Goal: Task Accomplishment & Management: Use online tool/utility

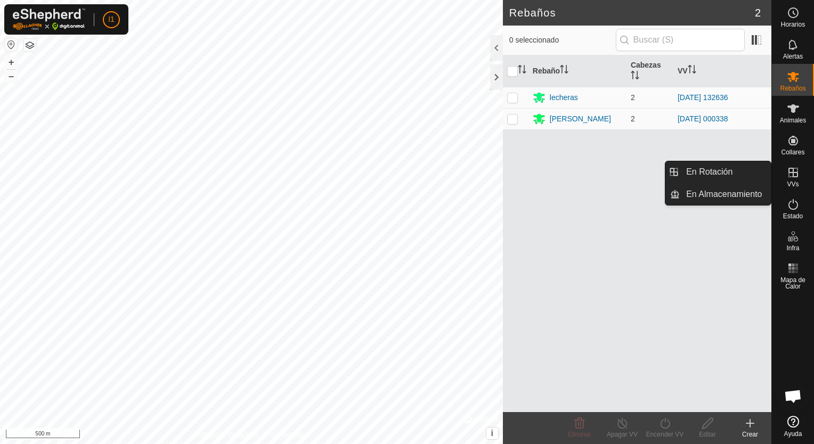
click at [787, 170] on icon at bounding box center [793, 172] width 13 height 13
click at [706, 178] on link "En Rotación" at bounding box center [725, 171] width 91 height 21
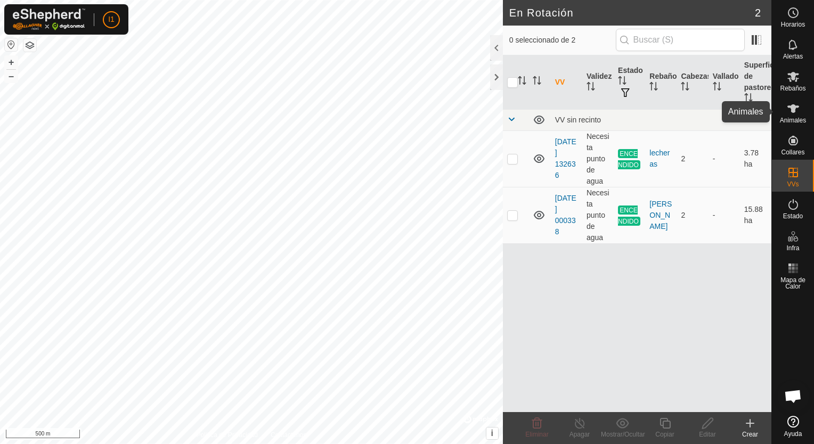
click at [790, 124] on span "Animales" at bounding box center [793, 120] width 26 height 6
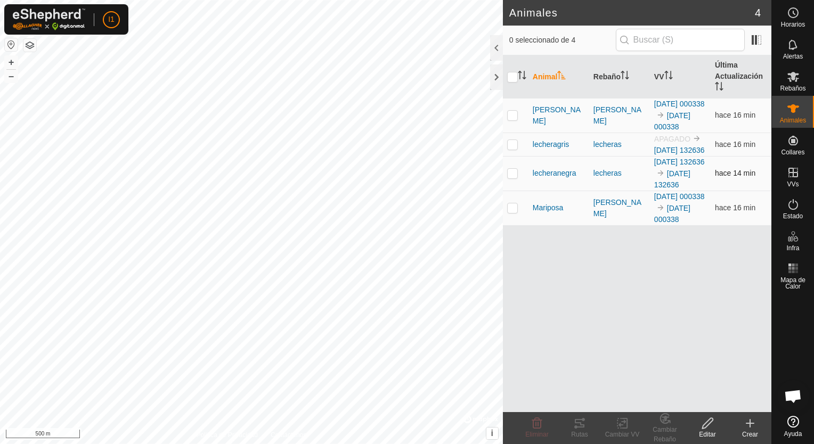
click at [514, 177] on p-checkbox at bounding box center [512, 173] width 11 height 9
click at [573, 431] on div "Rutas" at bounding box center [579, 435] width 43 height 10
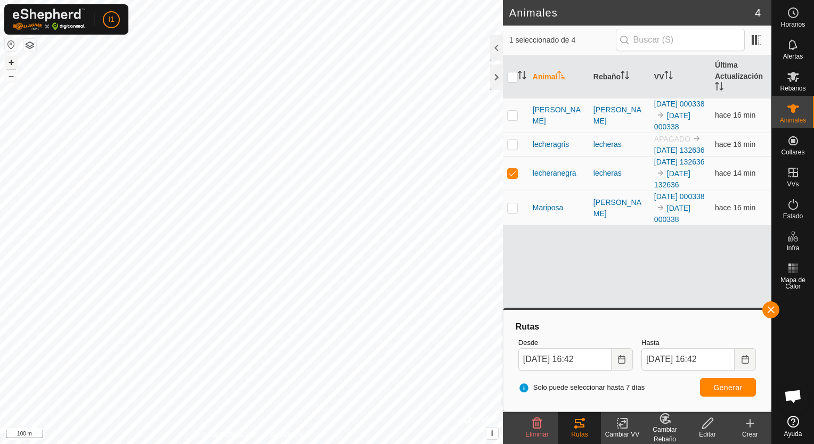
click at [14, 61] on button "+" at bounding box center [11, 62] width 13 height 13
click at [509, 177] on p-checkbox at bounding box center [512, 173] width 11 height 9
checkbox input "false"
click at [514, 149] on p-checkbox at bounding box center [512, 144] width 11 height 9
checkbox input "true"
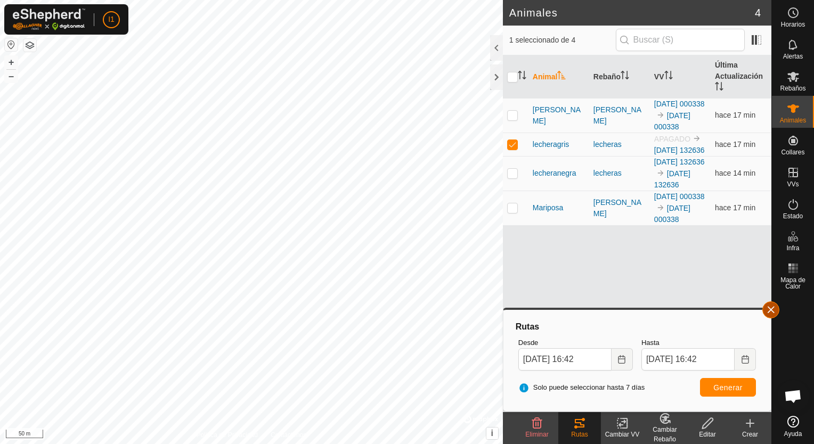
click at [773, 310] on button "button" at bounding box center [770, 309] width 17 height 17
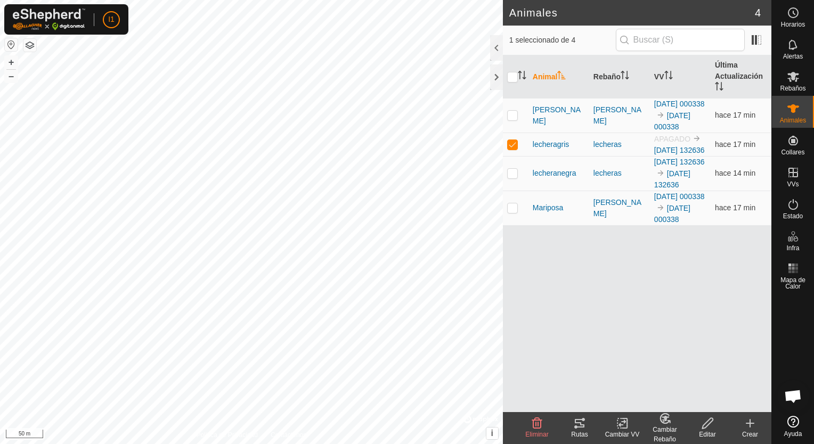
click at [585, 423] on icon at bounding box center [579, 423] width 13 height 13
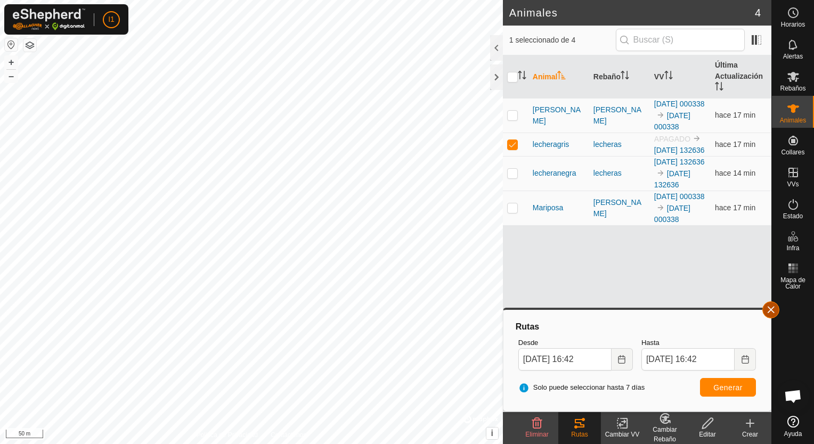
click at [773, 310] on button "button" at bounding box center [770, 309] width 17 height 17
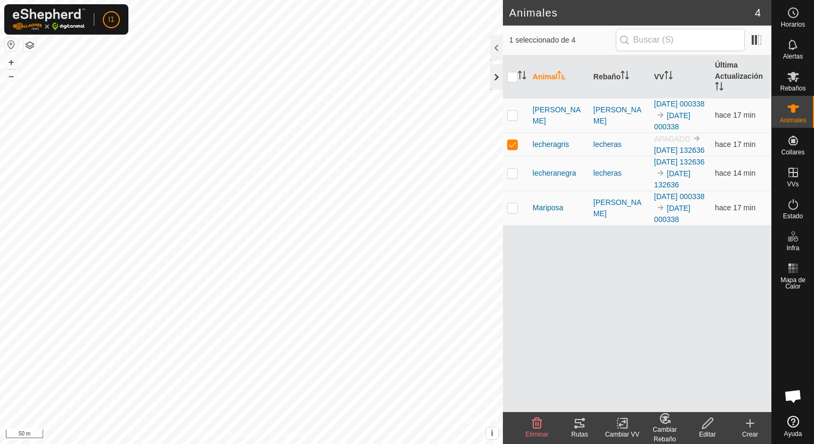
click at [496, 83] on div at bounding box center [496, 77] width 13 height 26
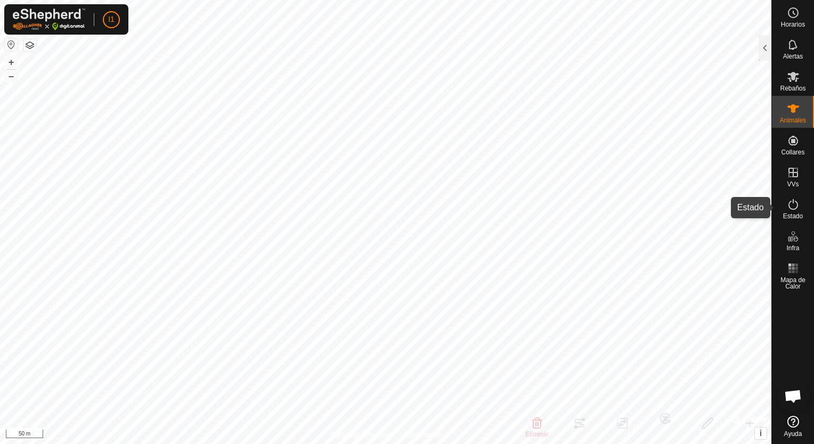
click at [792, 213] on span "Estado" at bounding box center [793, 216] width 20 height 6
checkbox input "false"
drag, startPoint x: 794, startPoint y: 142, endPoint x: 788, endPoint y: 91, distance: 51.5
click at [788, 91] on nav "Horarios Alertas Rebaños Animales Collares VVs Estado Infra Mapa de Calor Ayuda" at bounding box center [793, 222] width 42 height 444
click at [765, 48] on div at bounding box center [764, 48] width 13 height 26
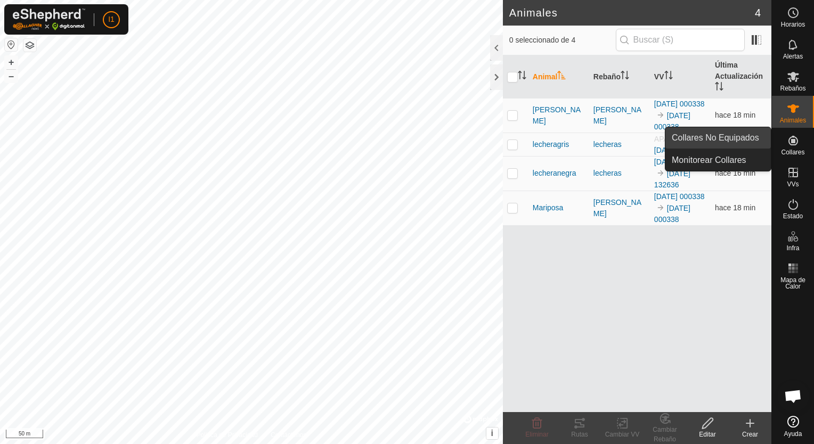
drag, startPoint x: 791, startPoint y: 151, endPoint x: 769, endPoint y: 140, distance: 24.8
click at [791, 151] on span "Collares" at bounding box center [792, 152] width 23 height 6
click at [724, 138] on link "Collares No Equipados" at bounding box center [717, 137] width 105 height 21
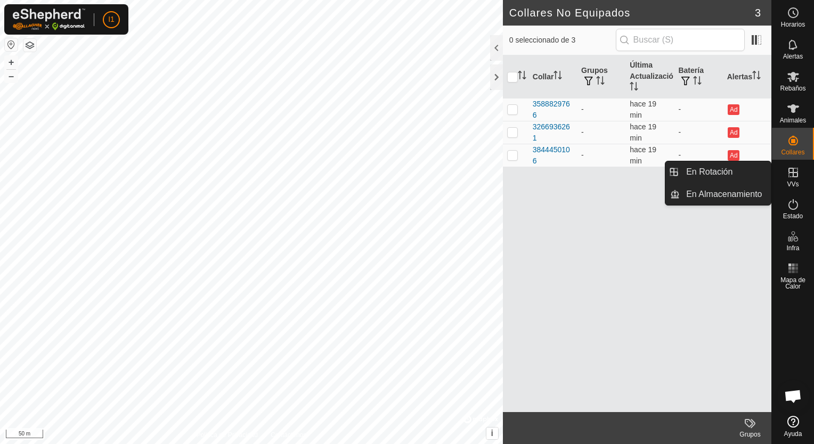
click at [798, 175] on icon at bounding box center [793, 172] width 13 height 13
click at [707, 195] on link "En Almacenamiento" at bounding box center [725, 194] width 91 height 21
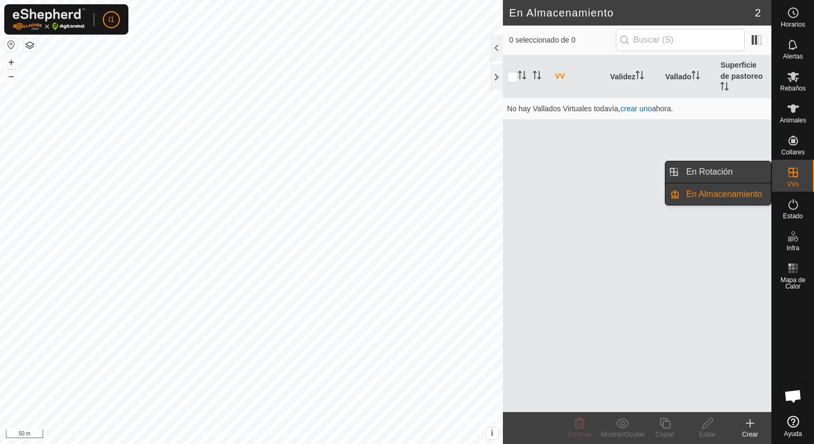
click at [716, 174] on link "En Rotación" at bounding box center [725, 171] width 91 height 21
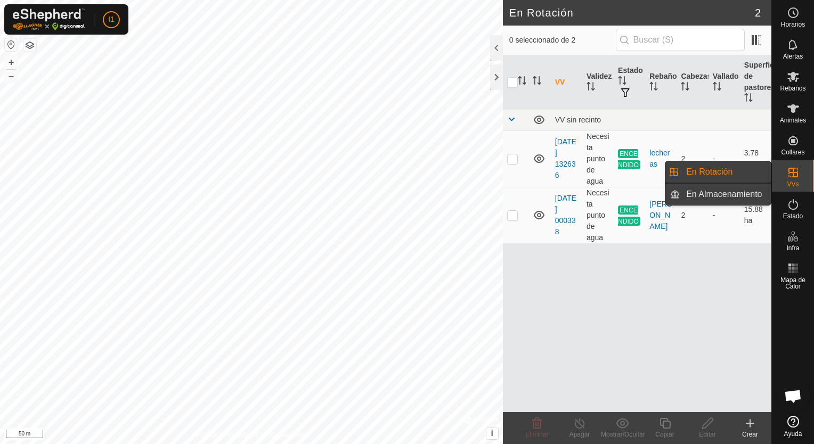
click at [708, 187] on link "En Almacenamiento" at bounding box center [725, 194] width 91 height 21
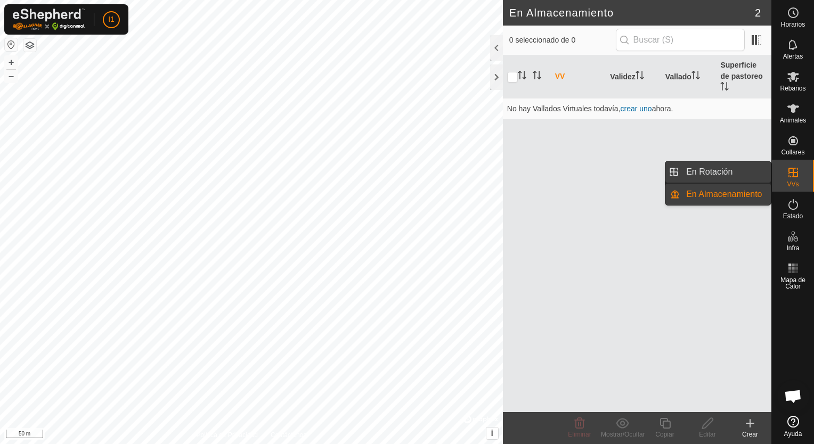
click at [709, 176] on link "En Rotación" at bounding box center [725, 171] width 91 height 21
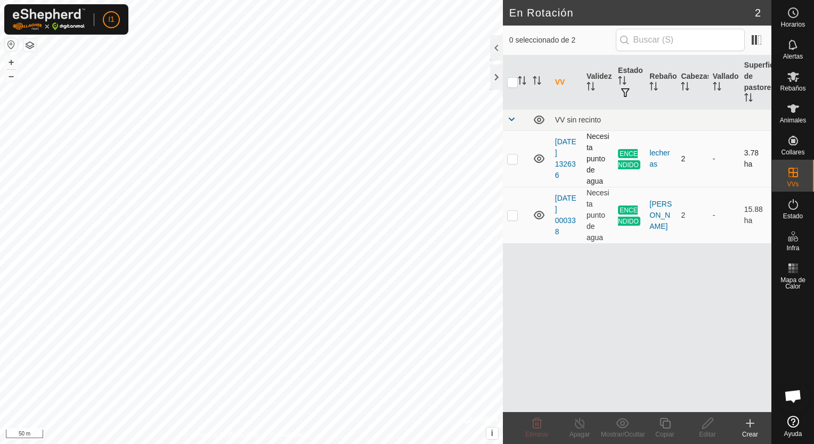
click at [516, 157] on p-checkbox at bounding box center [512, 158] width 11 height 9
click at [517, 155] on p-checkbox at bounding box center [512, 158] width 11 height 9
checkbox input "false"
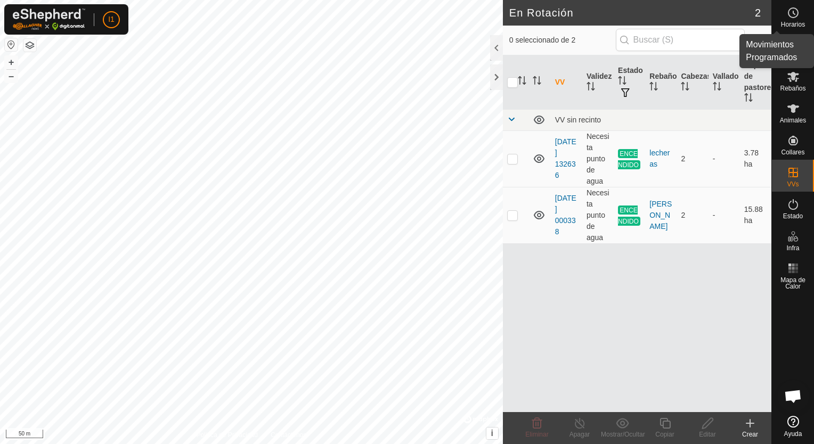
click at [790, 14] on icon at bounding box center [793, 12] width 13 height 13
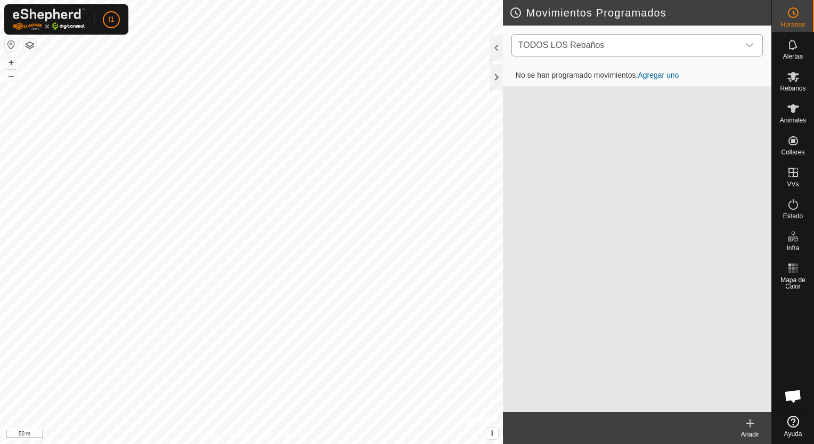
click at [746, 43] on icon "dropdown trigger" at bounding box center [749, 45] width 9 height 9
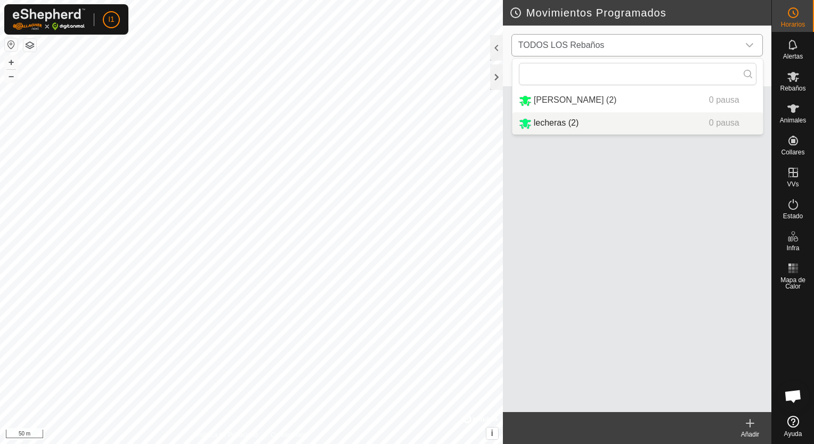
click at [615, 125] on li "lecheras (2) 0 pausa" at bounding box center [637, 123] width 250 height 22
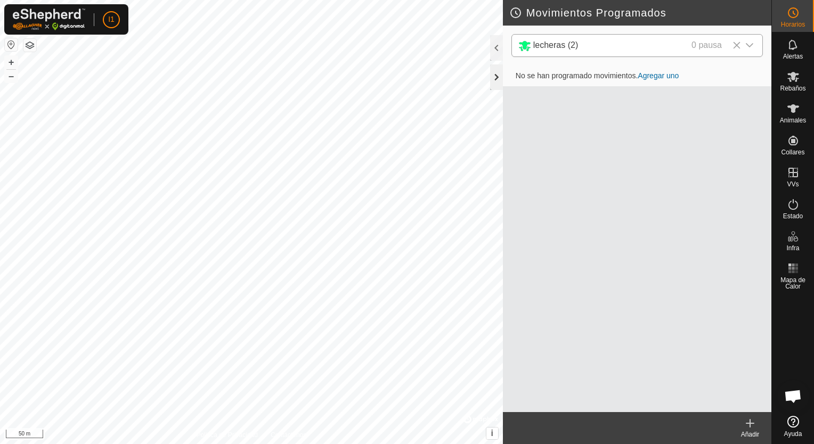
click at [493, 80] on div at bounding box center [496, 77] width 13 height 26
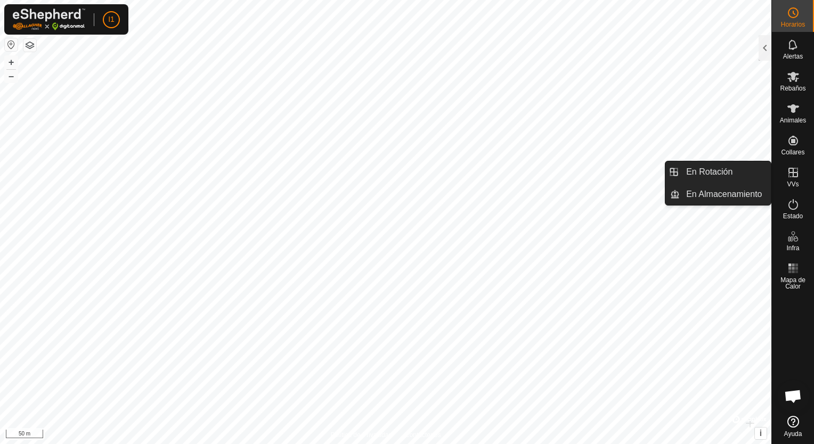
click at [791, 178] on icon at bounding box center [793, 172] width 13 height 13
click at [741, 177] on link "En Rotación" at bounding box center [725, 171] width 91 height 21
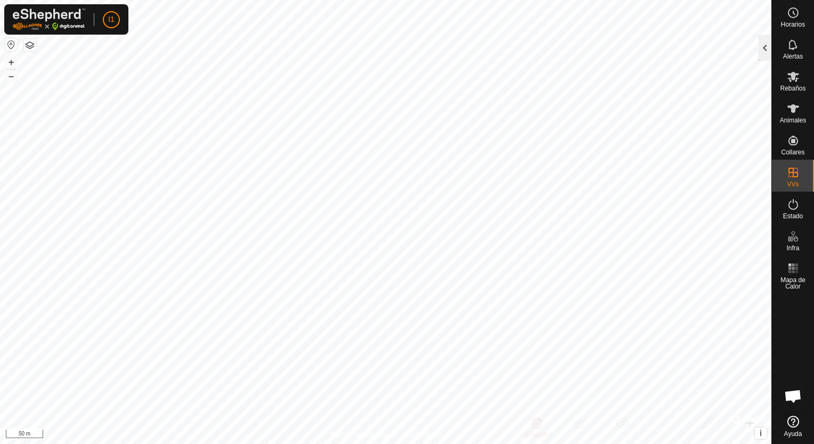
click at [766, 54] on div at bounding box center [764, 48] width 13 height 26
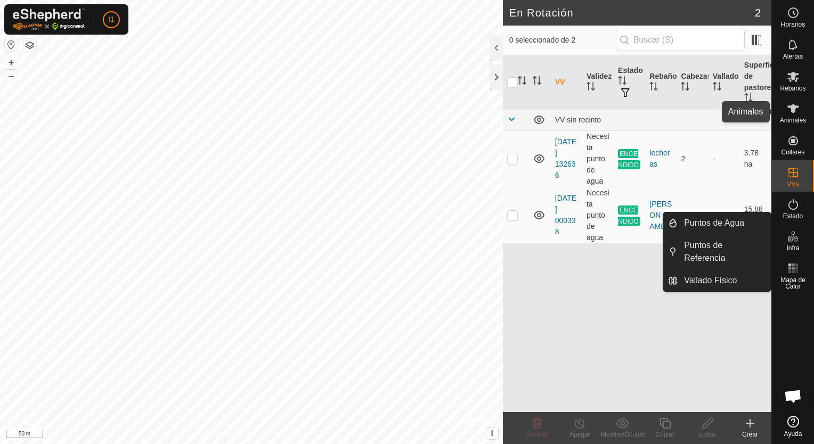
click at [795, 114] on icon at bounding box center [793, 108] width 13 height 13
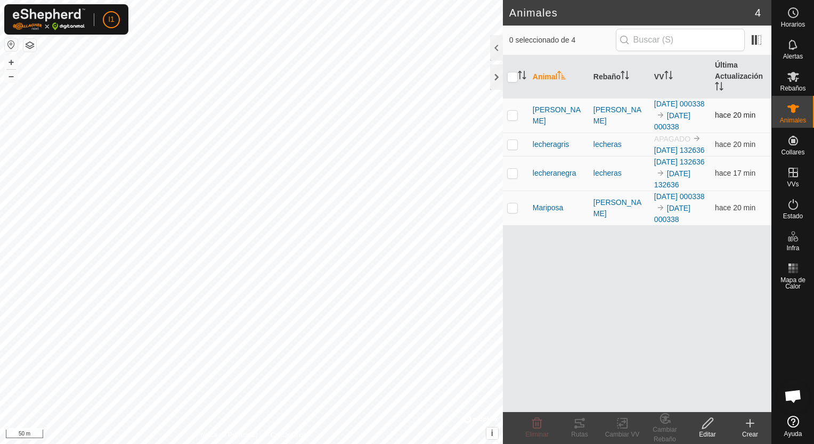
click at [511, 119] on p-checkbox at bounding box center [512, 115] width 11 height 9
click at [578, 432] on div "Rutas" at bounding box center [579, 435] width 43 height 10
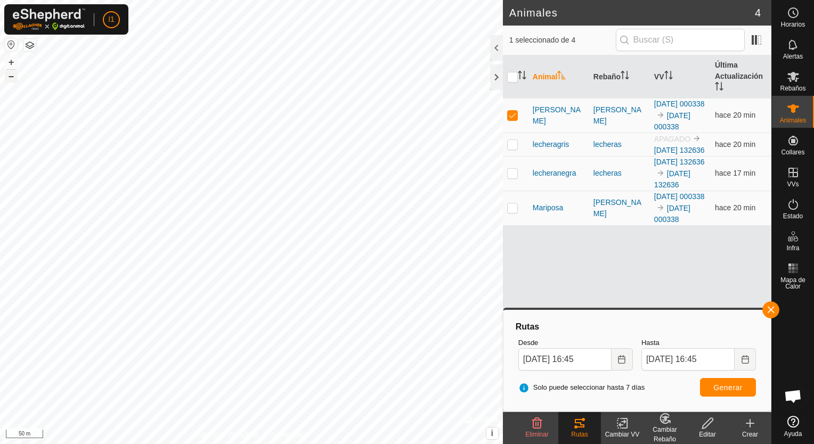
click at [9, 79] on button "–" at bounding box center [11, 76] width 13 height 13
click at [11, 59] on button "+" at bounding box center [11, 62] width 13 height 13
click at [9, 63] on button "+" at bounding box center [11, 62] width 13 height 13
click at [511, 116] on p-checkbox at bounding box center [512, 115] width 11 height 9
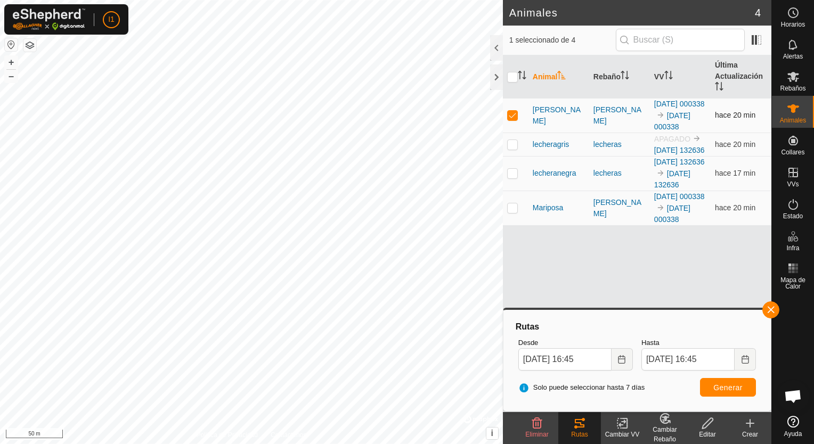
checkbox input "false"
click at [516, 212] on p-checkbox at bounding box center [512, 207] width 11 height 9
drag, startPoint x: 516, startPoint y: 243, endPoint x: 512, endPoint y: 249, distance: 6.7
click at [512, 212] on p-checkbox at bounding box center [512, 207] width 11 height 9
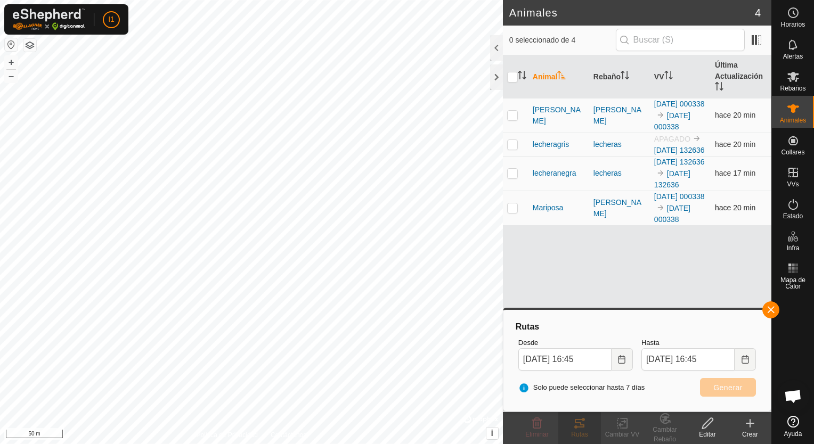
checkbox input "true"
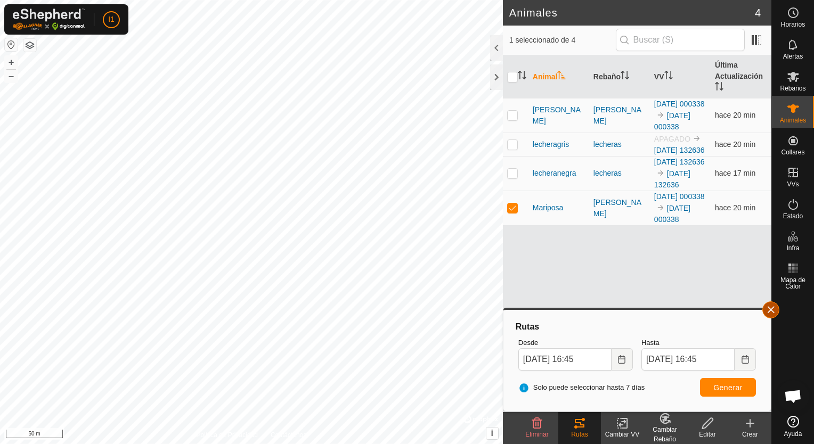
click at [778, 309] on button "button" at bounding box center [770, 309] width 17 height 17
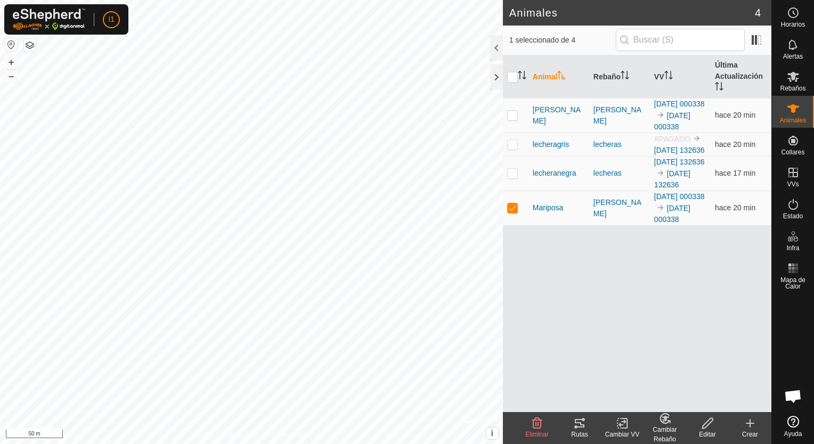
click at [591, 422] on tracks-svg-icon at bounding box center [579, 423] width 43 height 13
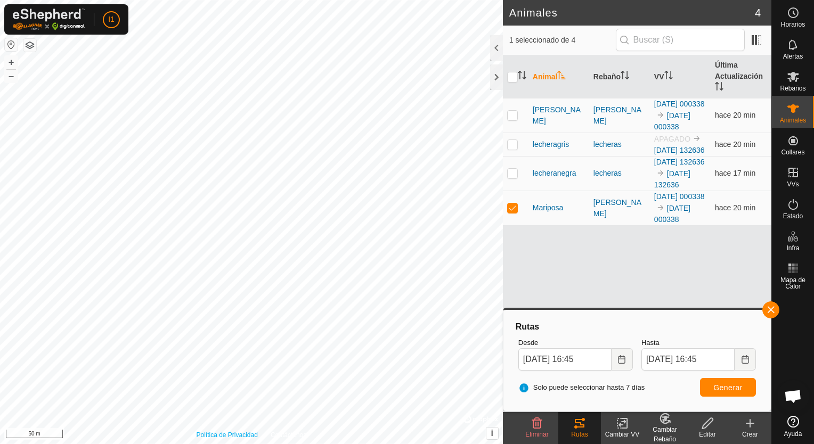
click at [204, 440] on div "Política de Privacidad Contáctenos [PERSON_NAME] 3900237594 - [DATE] 17:45:03 +…" at bounding box center [251, 222] width 503 height 444
click at [435, 0] on html "I1 Horarios Alertas Rebaños Animales Collares VVs Estado Infra Mapa de Calor Ay…" at bounding box center [407, 222] width 814 height 444
